Goal: Task Accomplishment & Management: Manage account settings

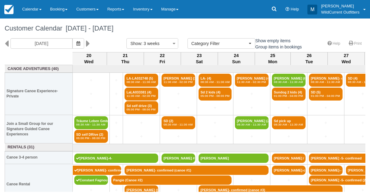
select select
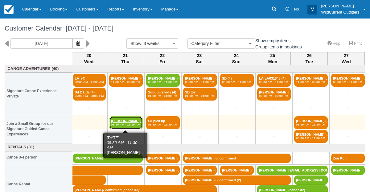
click at [121, 125] on em "08:30 AM - 11:30 AM" at bounding box center [126, 125] width 30 height 4
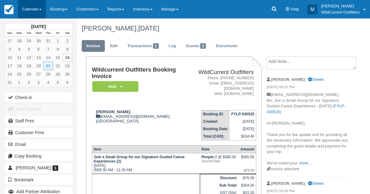
click at [27, 6] on link "Calendar" at bounding box center [32, 9] width 28 height 19
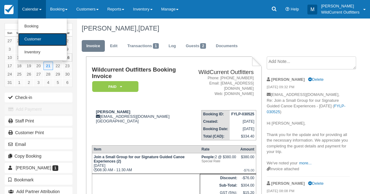
click at [35, 39] on link "Customer" at bounding box center [42, 39] width 49 height 13
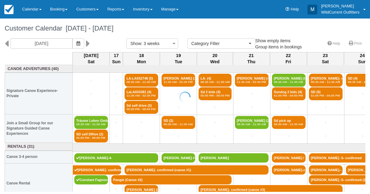
select select
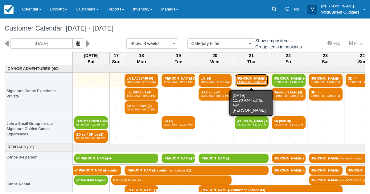
click at [243, 76] on link "Emanuela tasinato (4) 11:30 AM - 02:30 PM" at bounding box center [252, 80] width 34 height 13
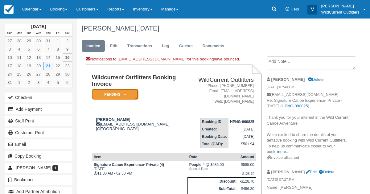
click at [126, 92] on em "Pending" at bounding box center [115, 94] width 46 height 11
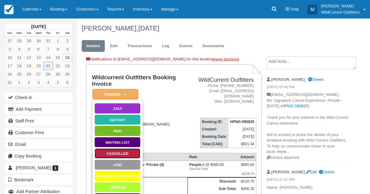
click at [116, 149] on link "Cancelled" at bounding box center [117, 153] width 46 height 11
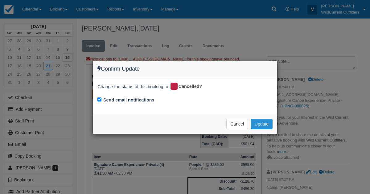
click at [266, 121] on button "Update" at bounding box center [262, 124] width 22 height 10
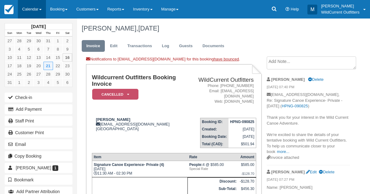
click at [33, 7] on link "Calendar" at bounding box center [32, 9] width 28 height 19
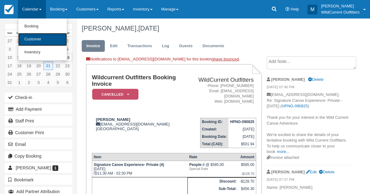
click at [35, 42] on link "Customer" at bounding box center [42, 39] width 49 height 13
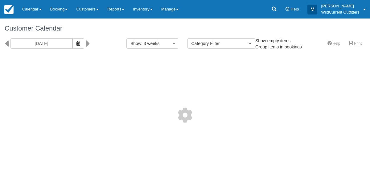
select select
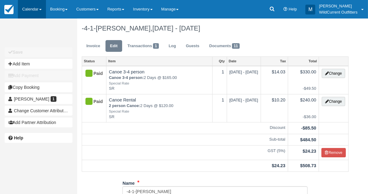
click at [30, 6] on link "Calendar" at bounding box center [32, 9] width 28 height 19
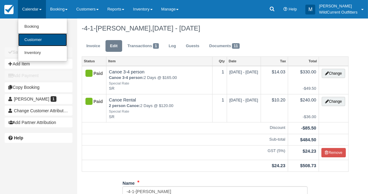
click at [29, 35] on link "Customer" at bounding box center [42, 39] width 49 height 13
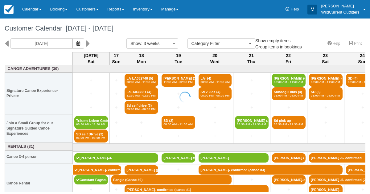
select select
